Goal: Find specific page/section: Find specific page/section

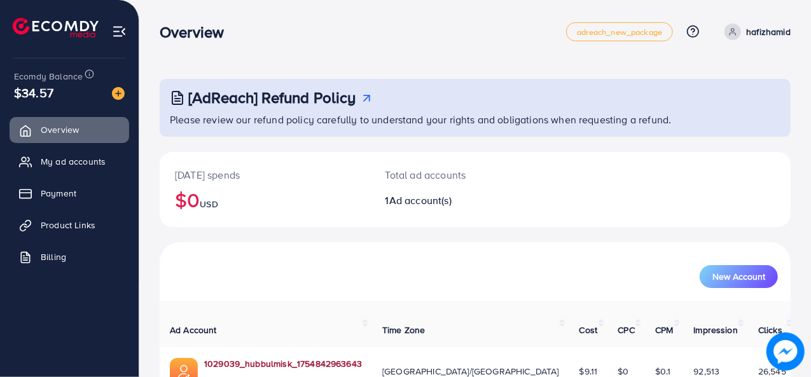
click at [252, 358] on link "1029039_hubbulmisk_1754842963643" at bounding box center [283, 364] width 158 height 13
click at [57, 225] on span "Product Links" at bounding box center [71, 225] width 55 height 13
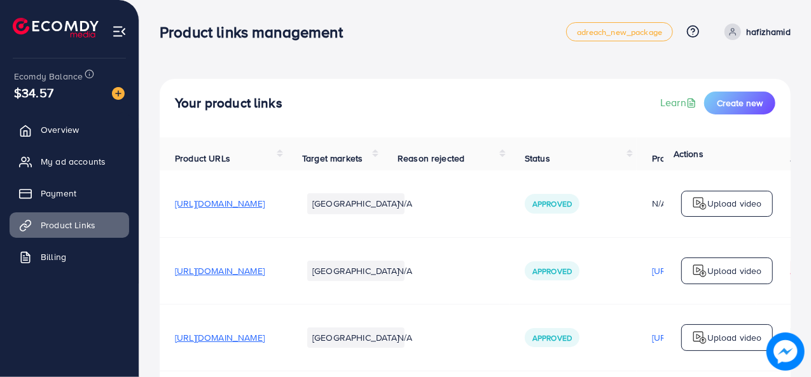
scroll to position [57, 0]
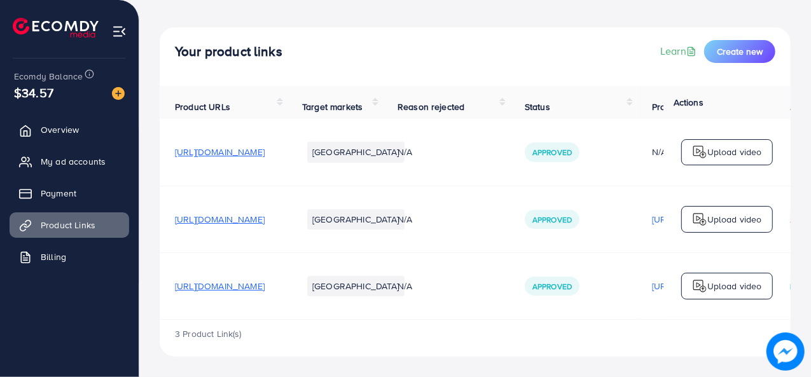
drag, startPoint x: 447, startPoint y: 321, endPoint x: 487, endPoint y: 320, distance: 40.1
click at [487, 320] on div "3 Product Link(s)" at bounding box center [475, 338] width 631 height 37
drag, startPoint x: 487, startPoint y: 320, endPoint x: 612, endPoint y: 322, distance: 125.3
click at [585, 331] on div "3 Product Link(s)" at bounding box center [475, 338] width 631 height 37
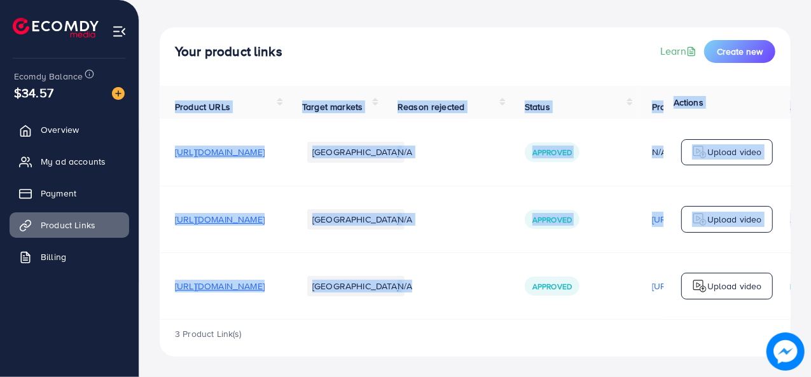
click at [612, 319] on div "Product URLs Target markets Reason rejected Status Product video Status video A…" at bounding box center [475, 203] width 631 height 234
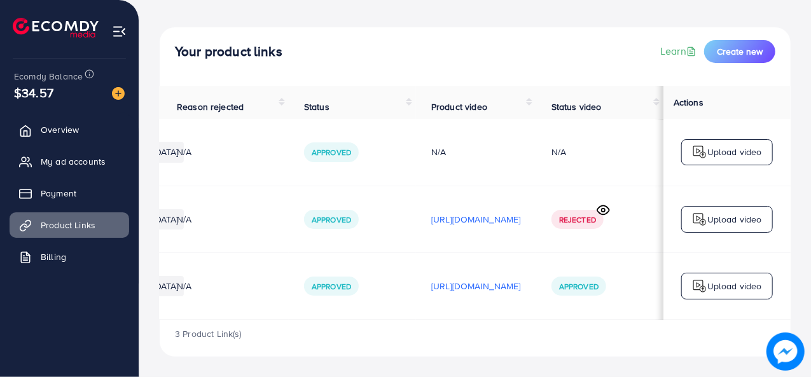
click at [586, 332] on div "3 Product Link(s)" at bounding box center [475, 338] width 631 height 37
click at [64, 132] on span "Overview" at bounding box center [63, 129] width 38 height 13
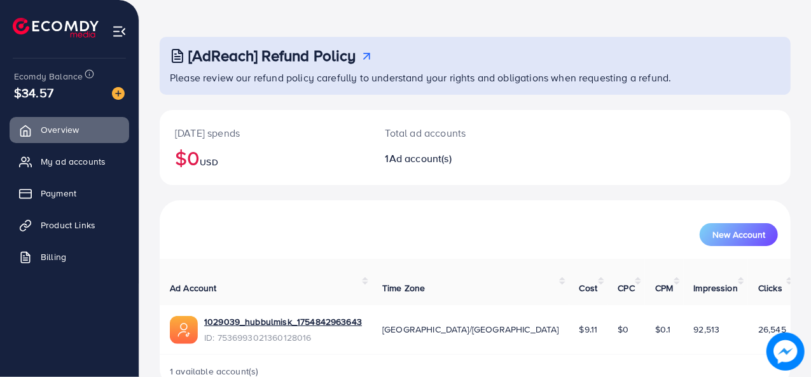
scroll to position [60, 0]
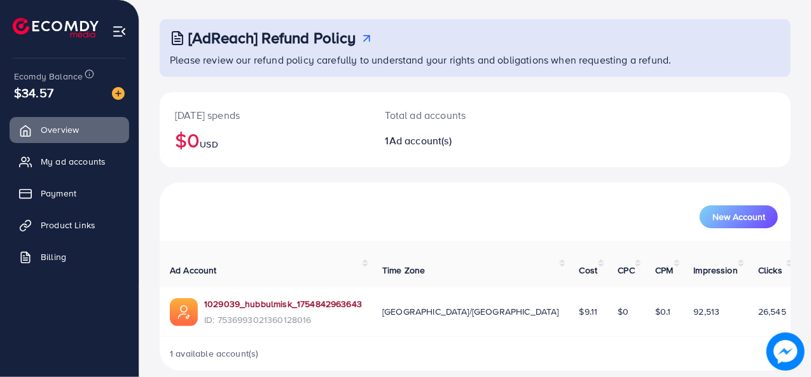
click at [275, 298] on link "1029039_hubbulmisk_1754842963643" at bounding box center [283, 304] width 158 height 13
